Goal: Task Accomplishment & Management: Manage account settings

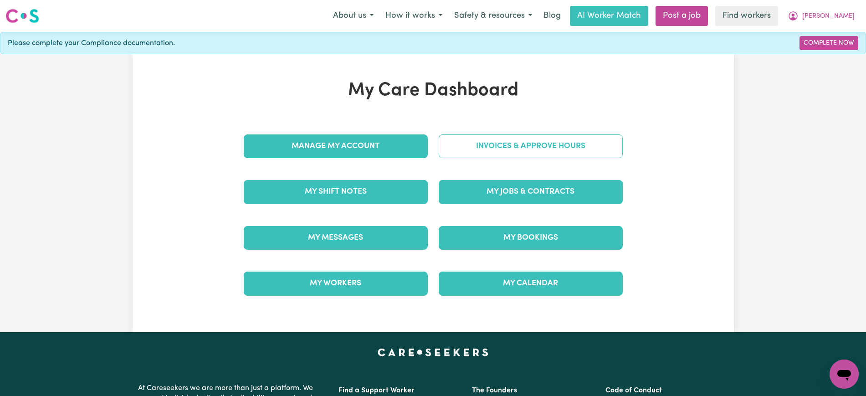
click at [479, 135] on link "Invoices & Approve Hours" at bounding box center [531, 146] width 184 height 24
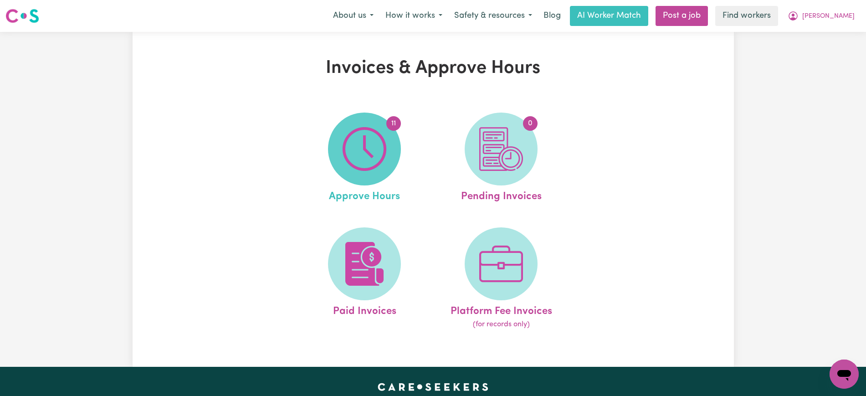
click at [363, 161] on img at bounding box center [365, 149] width 44 height 44
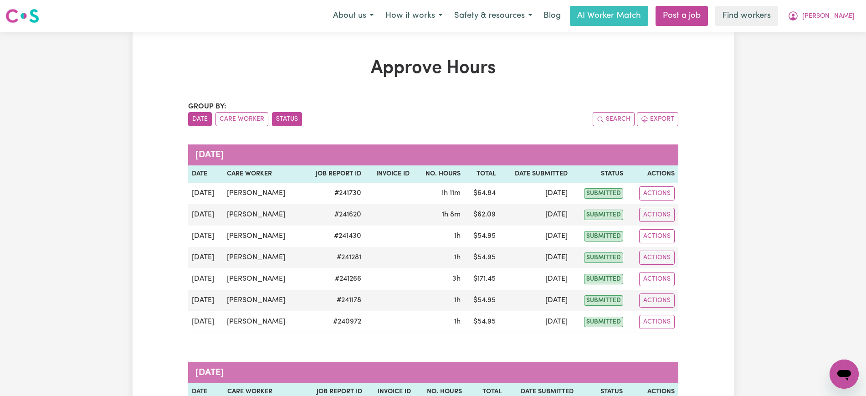
click at [293, 117] on button "Status" at bounding box center [287, 119] width 30 height 14
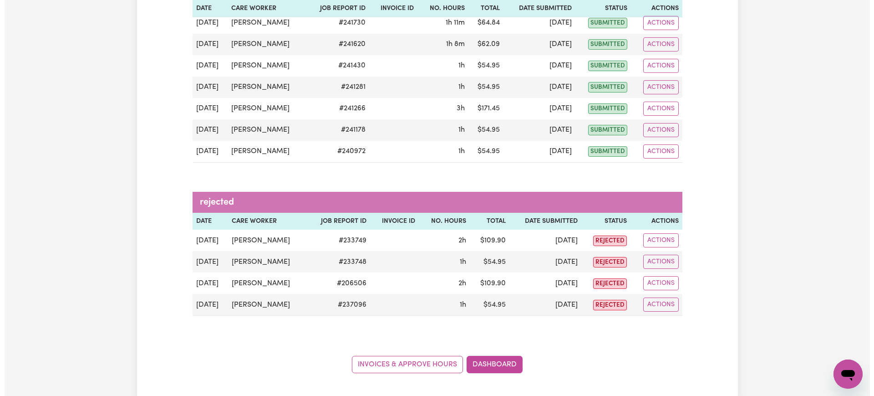
scroll to position [171, 0]
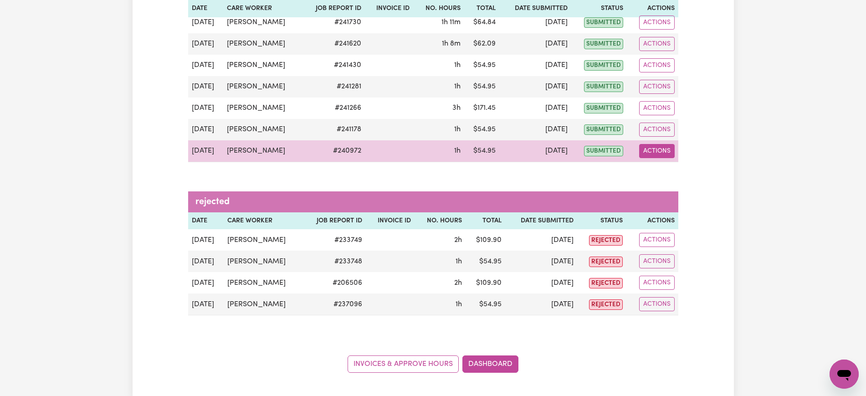
click at [669, 153] on button "Actions" at bounding box center [657, 151] width 36 height 14
click at [677, 173] on link "View Job Report" at bounding box center [680, 172] width 78 height 18
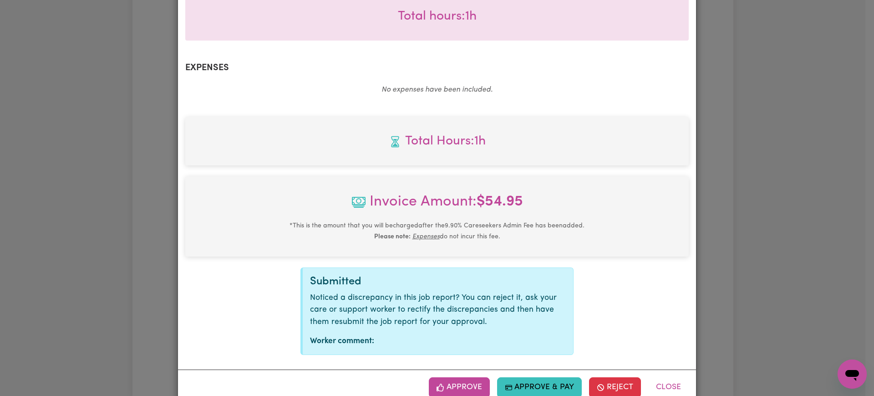
scroll to position [307, 0]
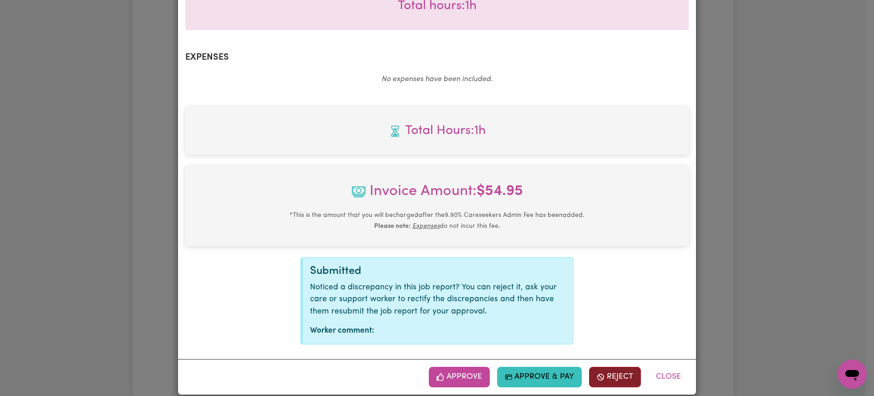
click at [625, 367] on button "Reject" at bounding box center [615, 377] width 52 height 20
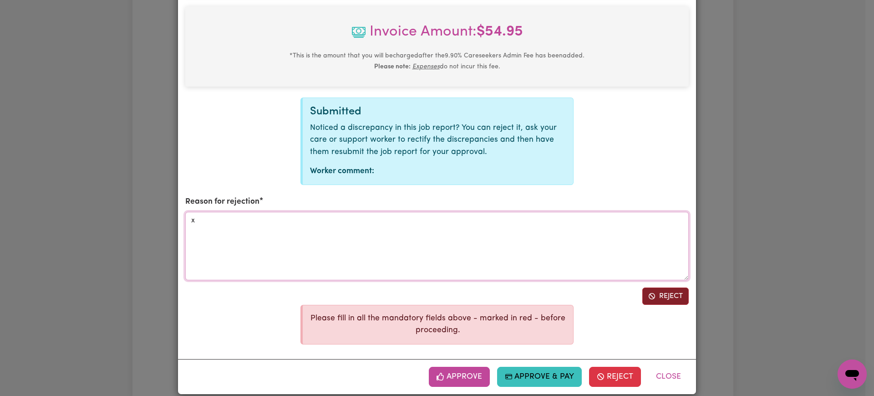
type textarea "x"
click at [651, 292] on icon "Reject job report" at bounding box center [652, 295] width 7 height 7
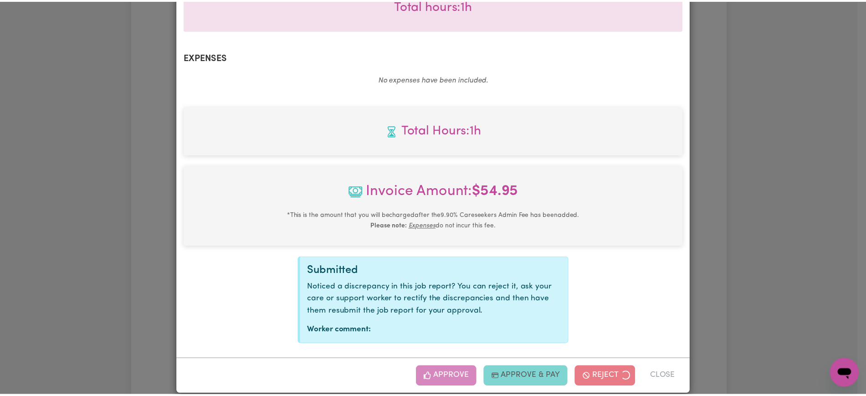
scroll to position [215, 0]
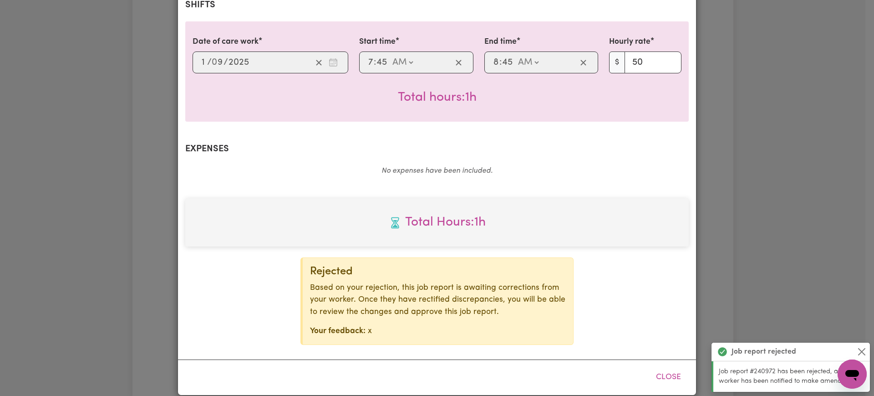
click at [796, 147] on div "Job Report # 240972 - [PERSON_NAME] Summary Job report # 240972 Client name: [P…" at bounding box center [437, 198] width 874 height 396
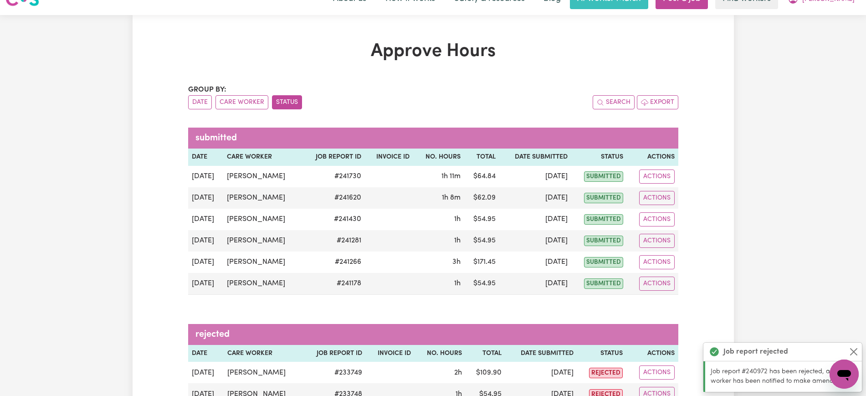
scroll to position [0, 0]
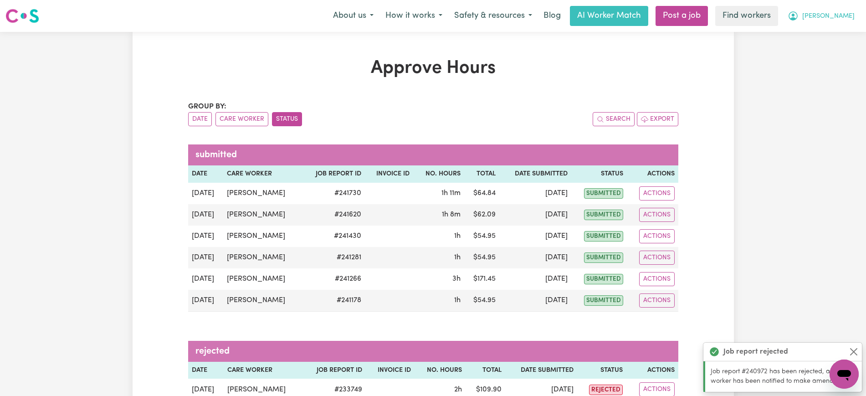
click at [831, 23] on button "[PERSON_NAME]" at bounding box center [821, 15] width 79 height 19
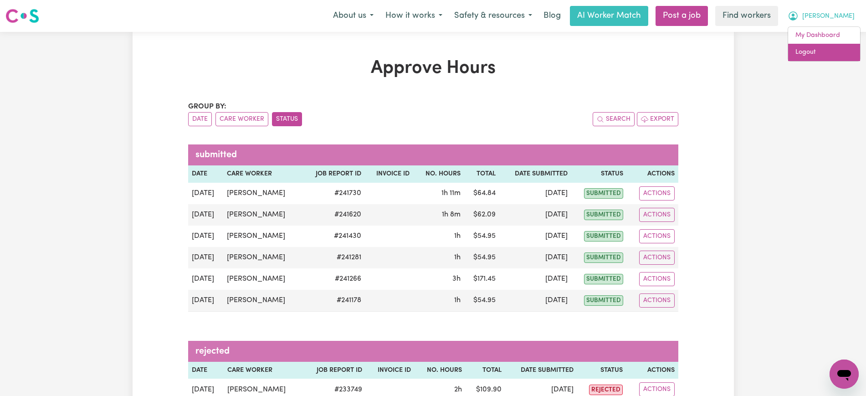
click at [828, 50] on link "Logout" at bounding box center [824, 52] width 72 height 17
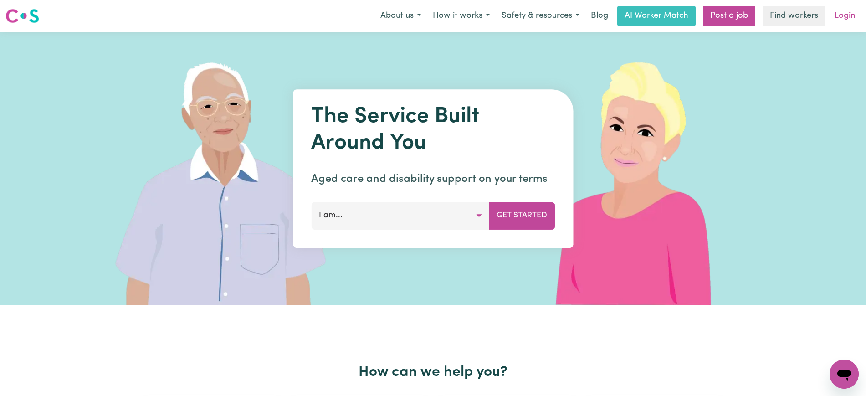
click at [844, 16] on link "Login" at bounding box center [844, 16] width 31 height 20
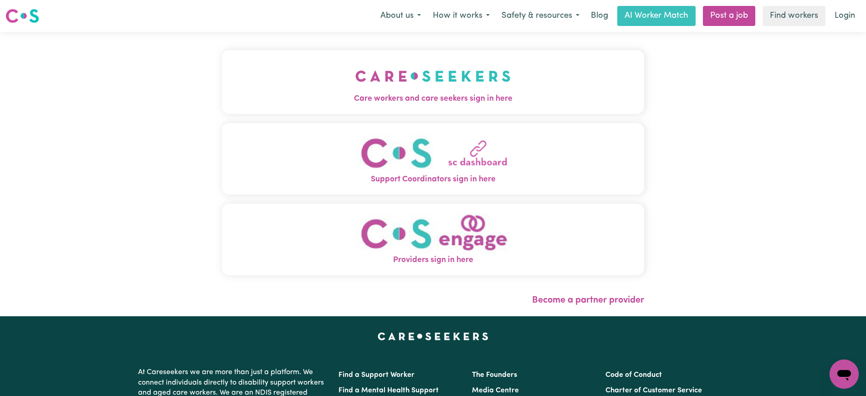
drag, startPoint x: 347, startPoint y: 90, endPoint x: 336, endPoint y: 10, distance: 80.4
click at [346, 89] on button "Care workers and care seekers sign in here" at bounding box center [433, 82] width 422 height 64
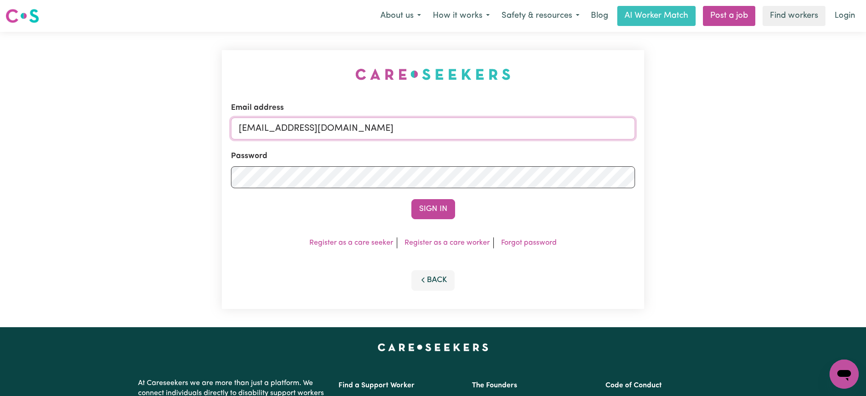
drag, startPoint x: 286, startPoint y: 125, endPoint x: 801, endPoint y: 132, distance: 515.2
click at [801, 132] on div "Email address [EMAIL_ADDRESS][DOMAIN_NAME] Password Sign In Register as a care …" at bounding box center [433, 179] width 866 height 295
type input "SUPERUSER~[EMAIL_ADDRESS][DOMAIN_NAME]"
click at [411, 199] on button "Sign In" at bounding box center [433, 209] width 44 height 20
